Goal: Check status: Check status

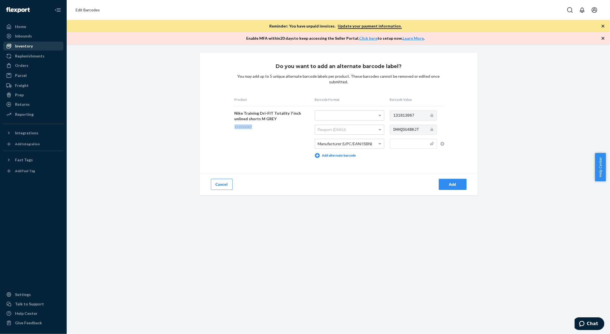
click at [34, 45] on div "Inventory" at bounding box center [33, 46] width 59 height 8
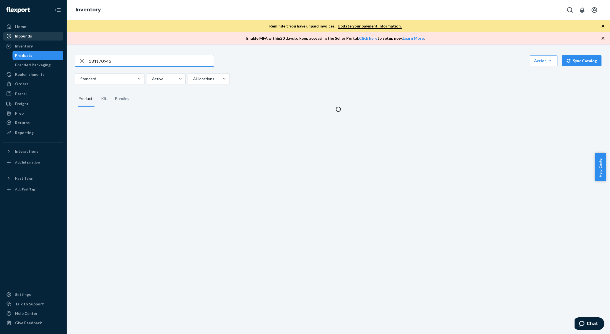
click at [34, 39] on div "Inbounds" at bounding box center [33, 36] width 59 height 8
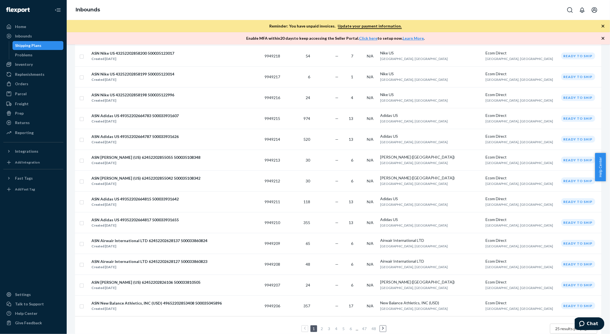
scroll to position [314, 0]
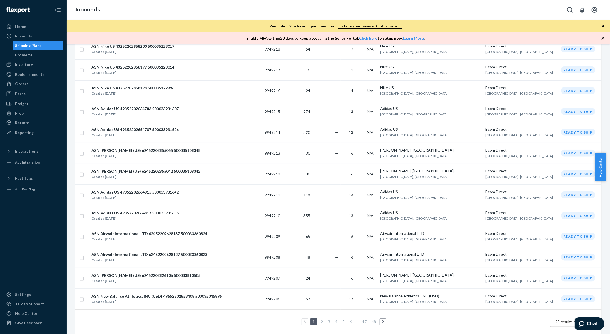
click at [320, 319] on link "2" at bounding box center [321, 321] width 4 height 5
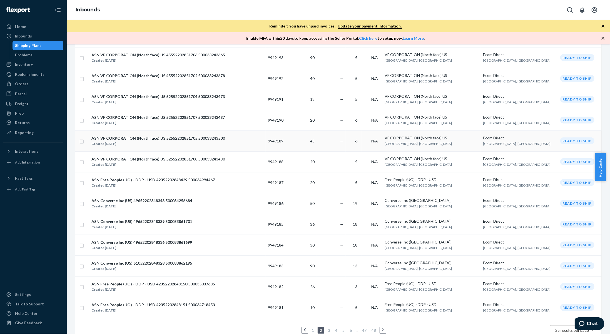
scroll to position [305, 0]
click at [327, 327] on link "3" at bounding box center [329, 329] width 4 height 5
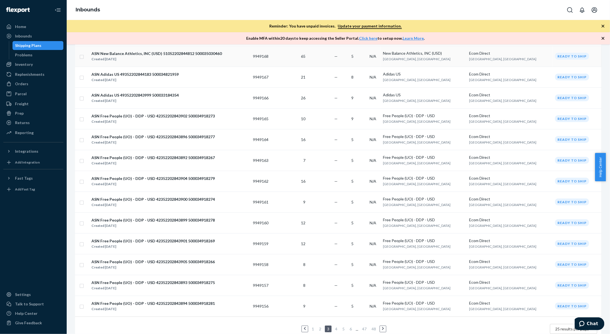
scroll to position [314, 0]
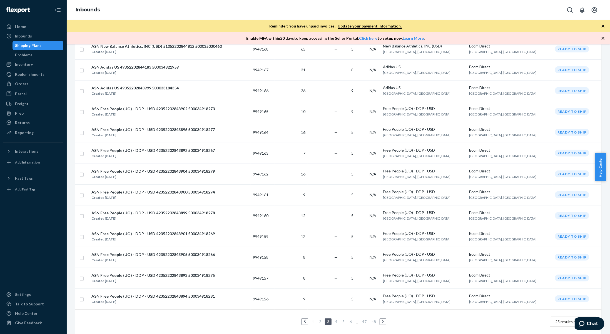
click at [335, 319] on link "4" at bounding box center [336, 321] width 4 height 5
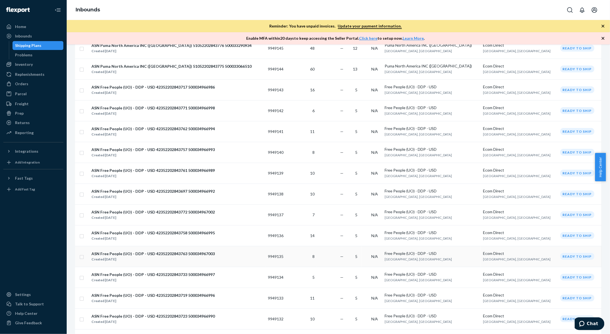
scroll to position [314, 0]
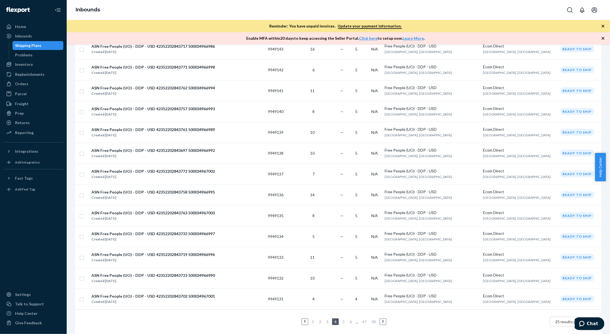
click at [342, 319] on link "5" at bounding box center [343, 321] width 4 height 5
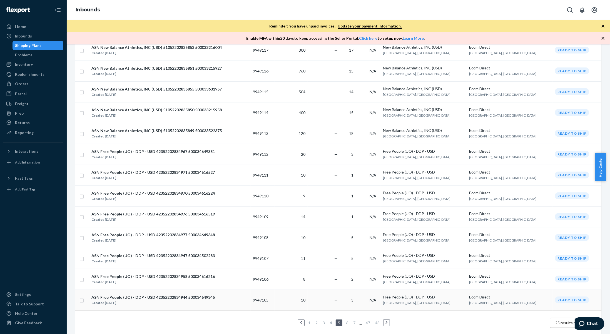
scroll to position [314, 0]
click at [345, 319] on link "6" at bounding box center [347, 321] width 4 height 5
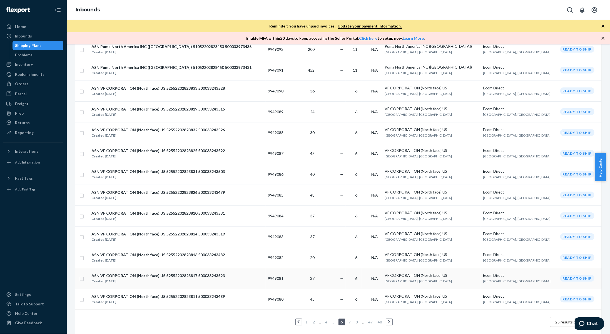
scroll to position [314, 0]
click at [348, 319] on link "7" at bounding box center [349, 321] width 4 height 5
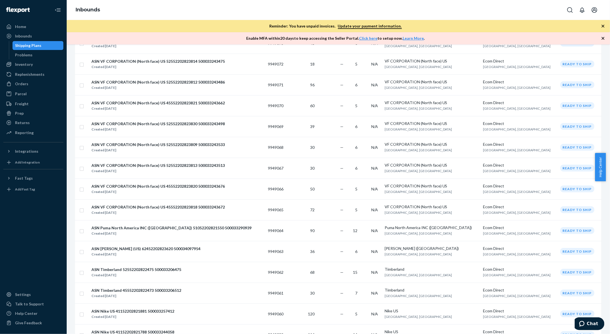
scroll to position [314, 0]
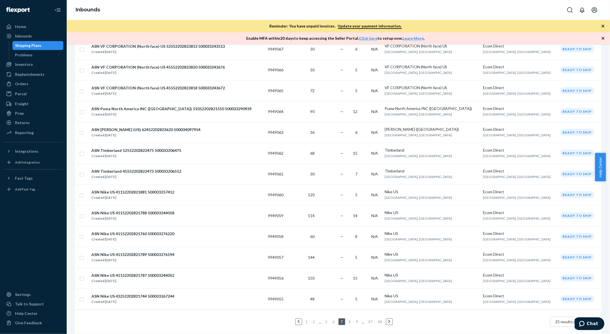
click at [348, 319] on link "8" at bounding box center [349, 321] width 4 height 5
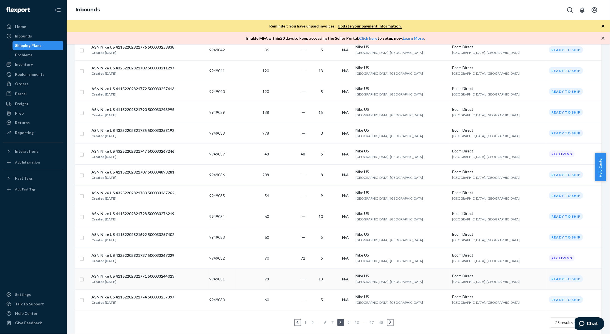
scroll to position [314, 0]
click at [346, 319] on link "9" at bounding box center [348, 321] width 4 height 5
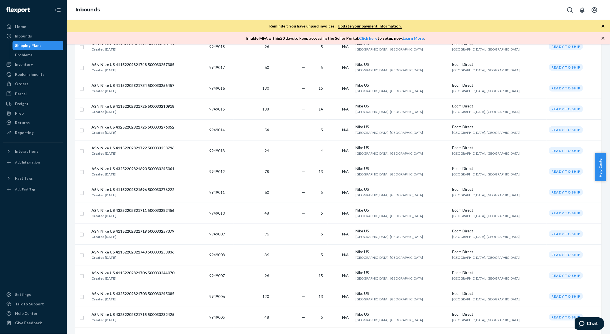
scroll to position [314, 0]
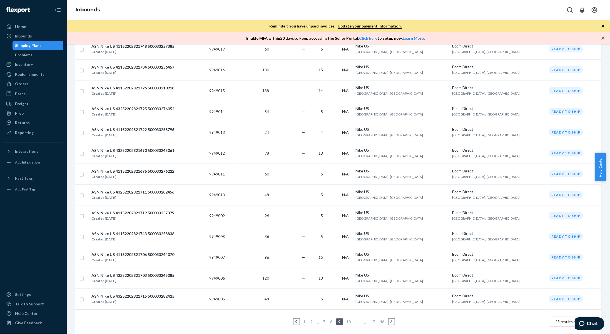
click at [346, 319] on link "10" at bounding box center [348, 321] width 7 height 5
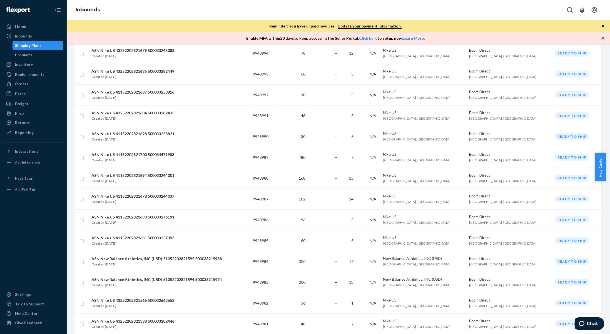
scroll to position [314, 0]
